Goal: Information Seeking & Learning: Learn about a topic

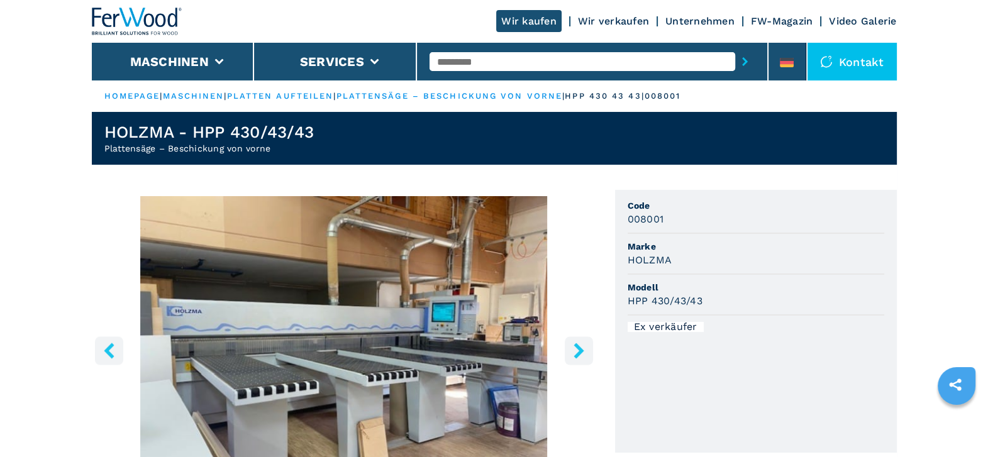
click at [577, 343] on icon "right-button" at bounding box center [579, 351] width 16 height 16
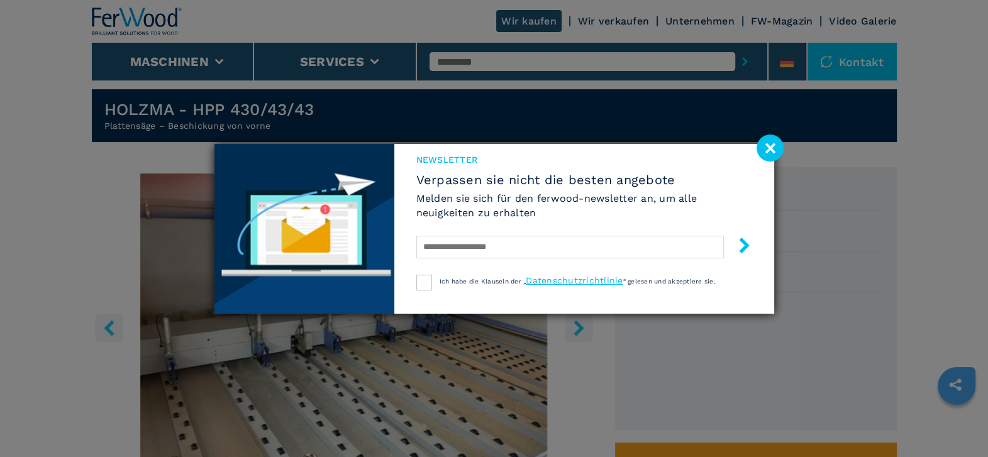
scroll to position [31, 0]
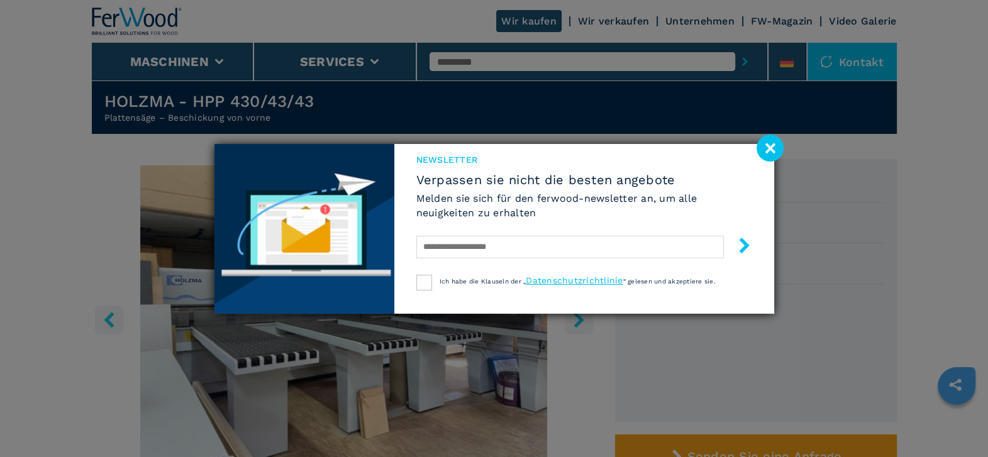
click at [772, 145] on image at bounding box center [770, 148] width 27 height 27
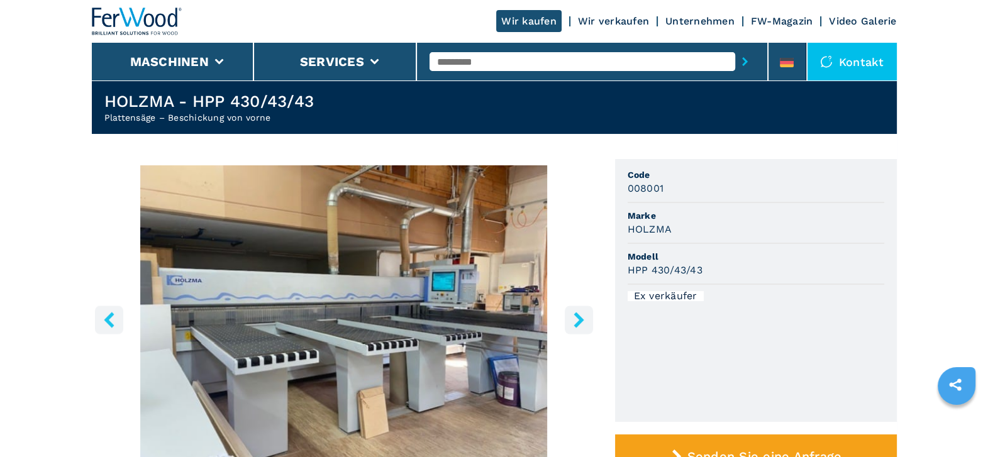
click at [574, 324] on icon "right-button" at bounding box center [579, 320] width 10 height 16
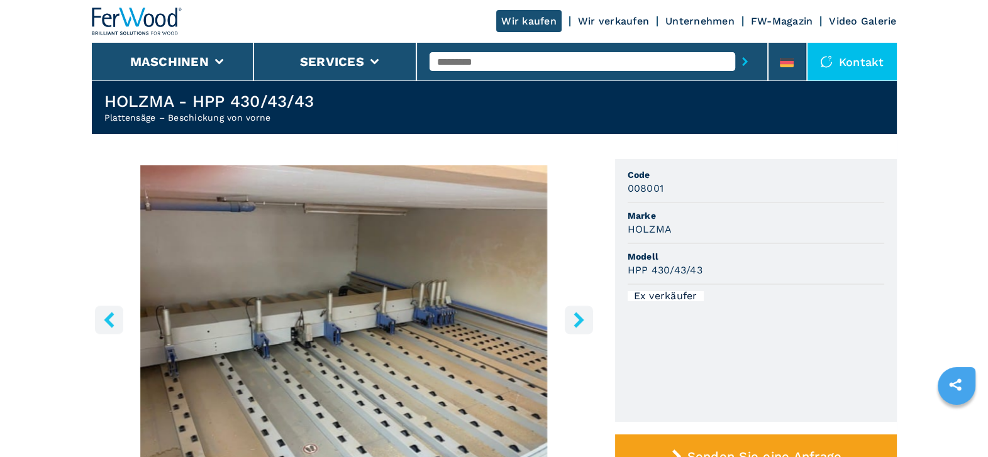
click at [574, 324] on icon "right-button" at bounding box center [579, 320] width 10 height 16
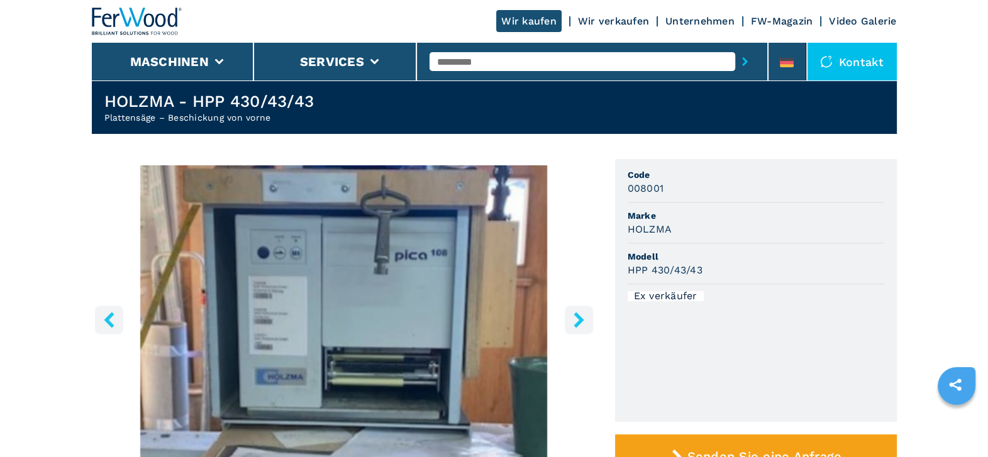
click at [574, 324] on icon "right-button" at bounding box center [579, 320] width 10 height 16
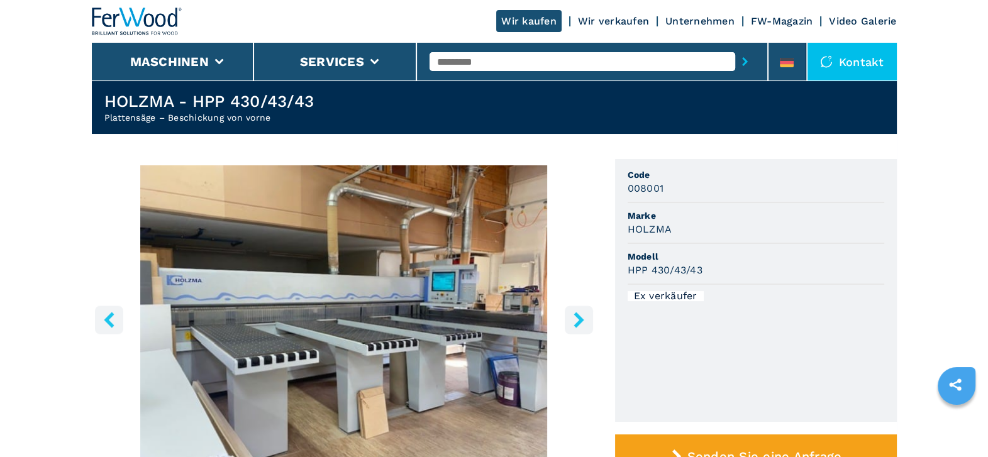
click at [574, 323] on icon "right-button" at bounding box center [579, 320] width 16 height 16
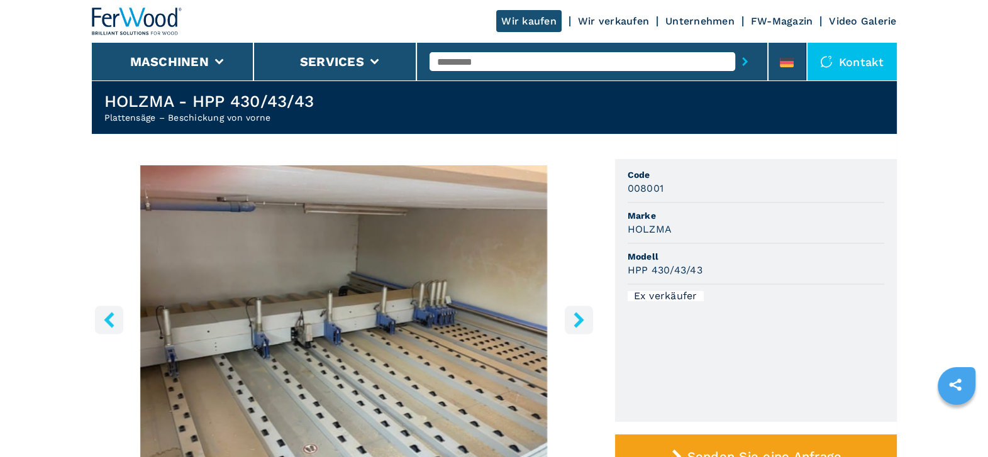
click at [574, 323] on icon "right-button" at bounding box center [579, 320] width 16 height 16
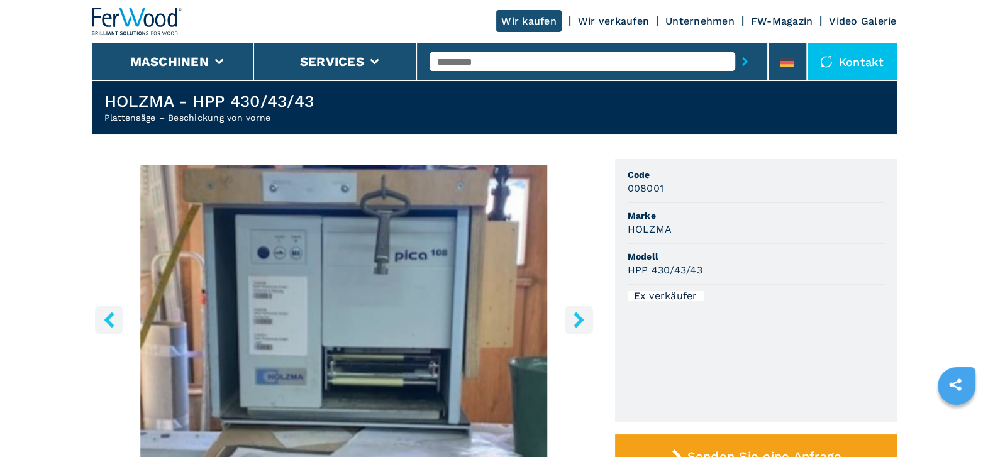
click at [574, 323] on icon "right-button" at bounding box center [579, 320] width 16 height 16
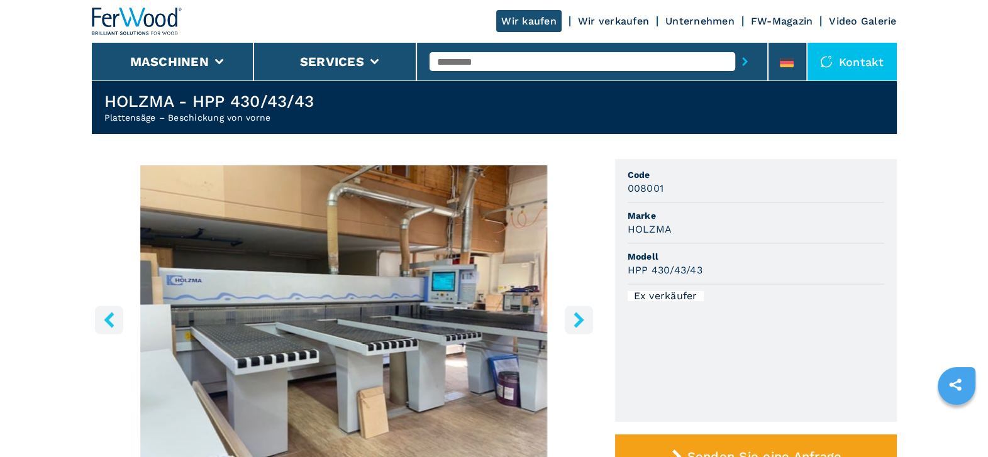
click at [574, 323] on icon "right-button" at bounding box center [579, 320] width 16 height 16
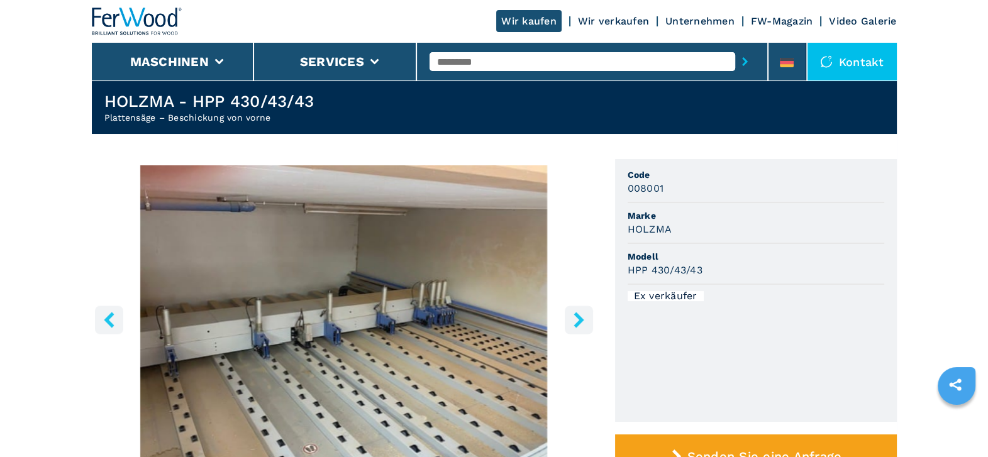
click at [574, 323] on icon "right-button" at bounding box center [579, 320] width 16 height 16
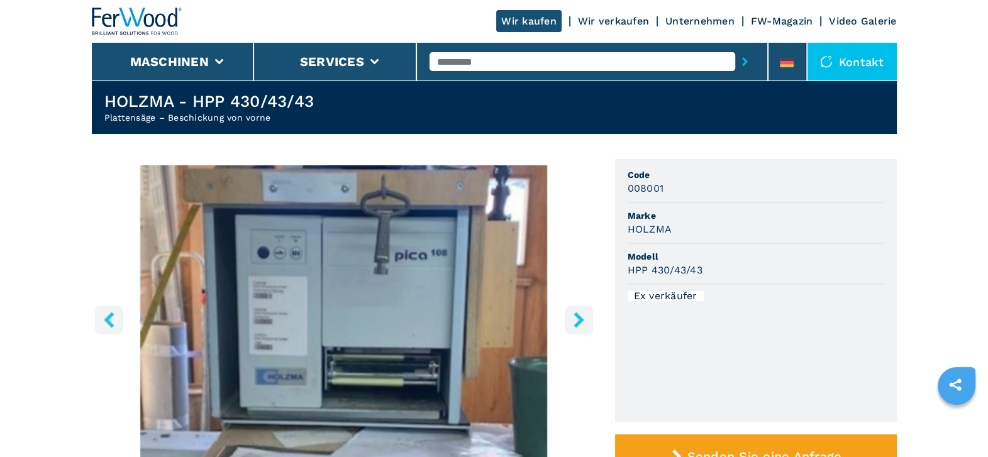
click at [574, 318] on icon "right-button" at bounding box center [579, 320] width 16 height 16
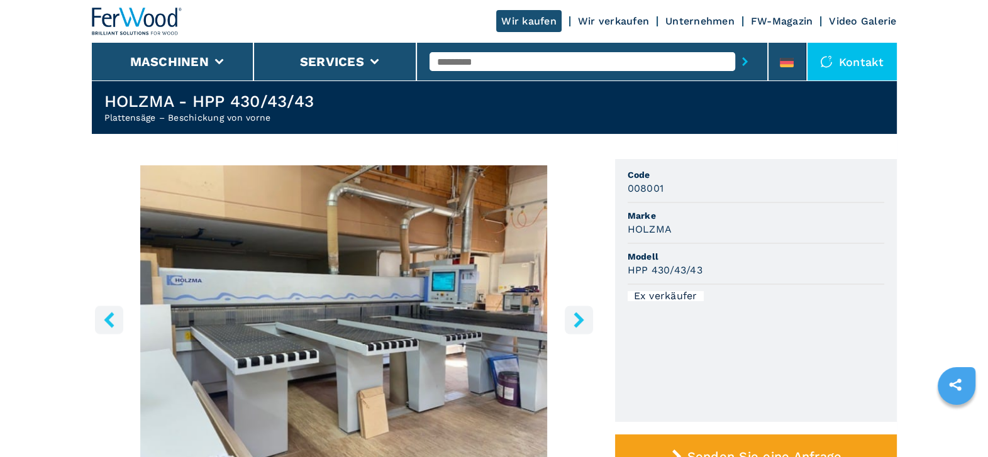
click at [574, 318] on icon "right-button" at bounding box center [579, 320] width 16 height 16
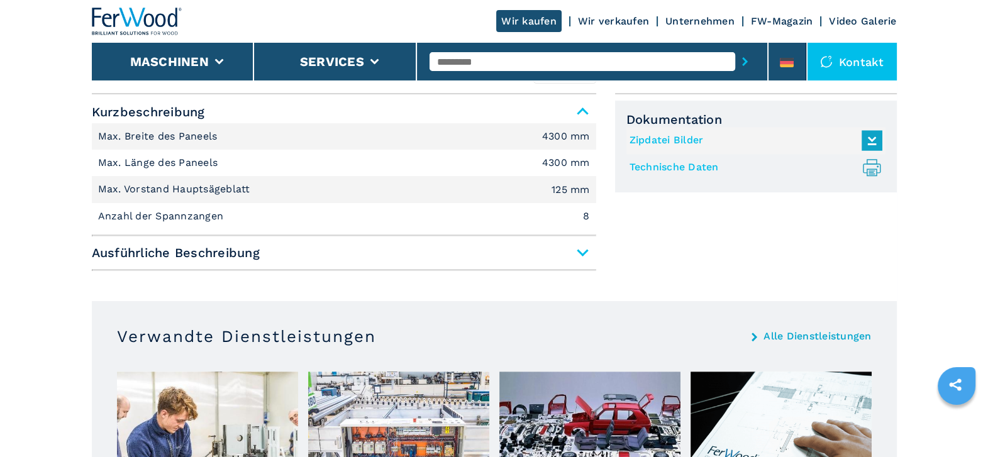
scroll to position [541, 0]
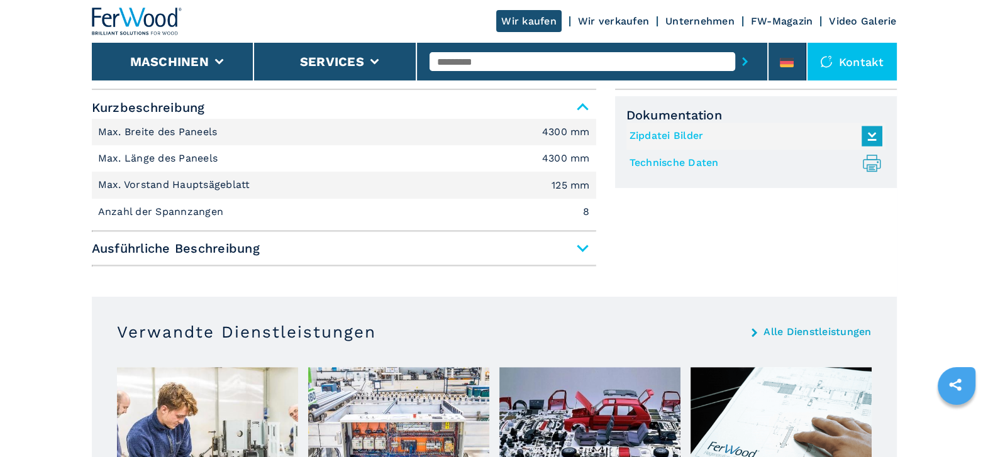
click at [577, 247] on span "Ausführliche Beschreibung" at bounding box center [344, 248] width 504 height 23
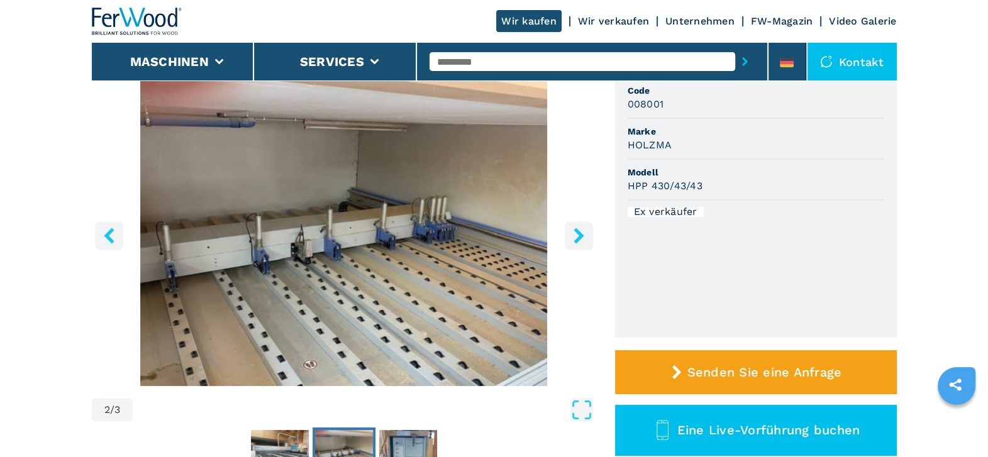
scroll to position [0, 0]
